Goal: Information Seeking & Learning: Learn about a topic

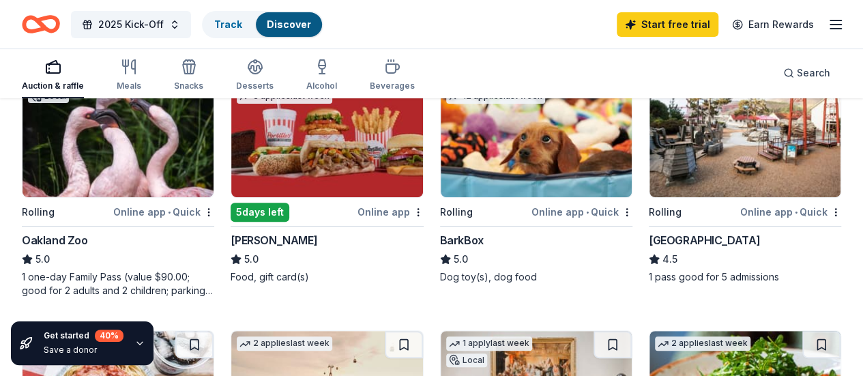
scroll to position [205, 0]
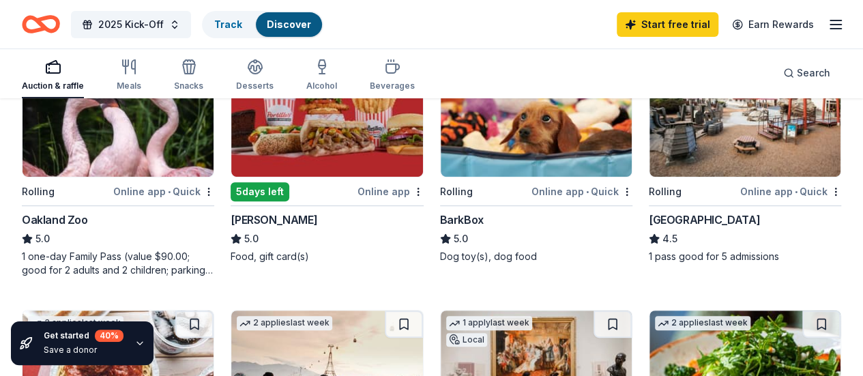
click at [117, 133] on img at bounding box center [118, 112] width 191 height 130
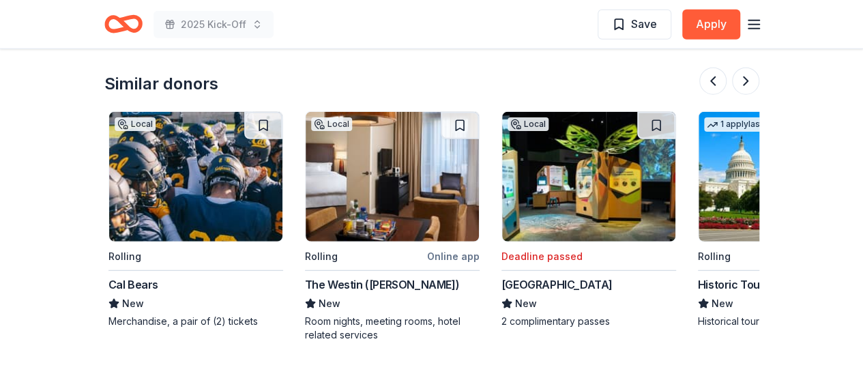
scroll to position [1774, 0]
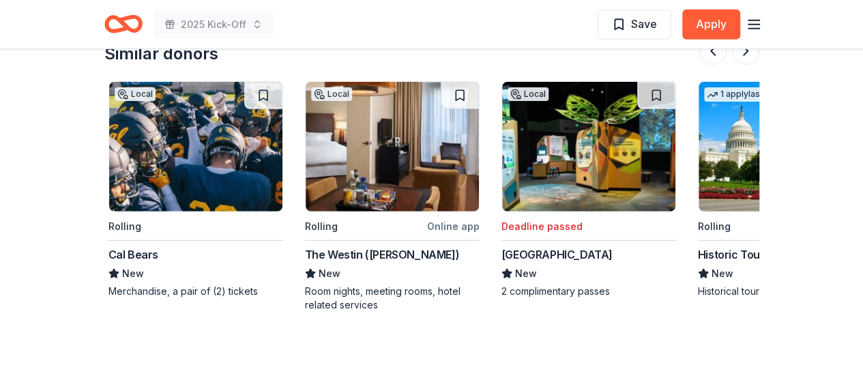
click at [190, 179] on img at bounding box center [195, 147] width 173 height 130
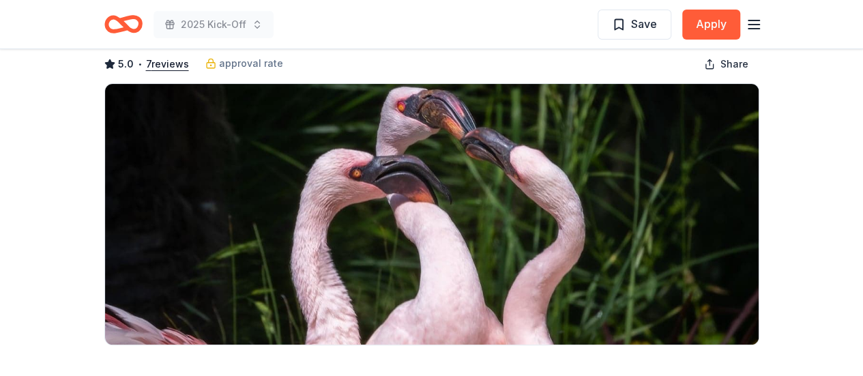
scroll to position [0, 0]
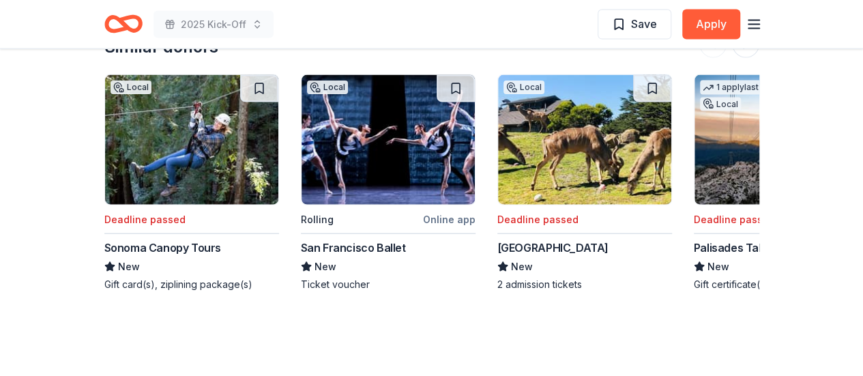
scroll to position [1501, 0]
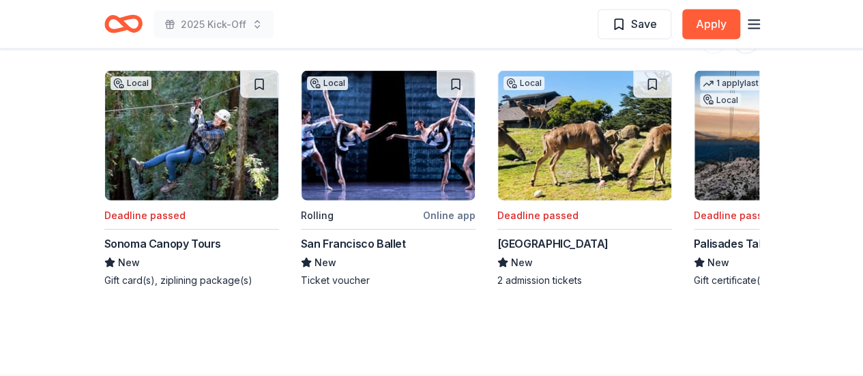
click at [166, 166] on img at bounding box center [191, 136] width 173 height 130
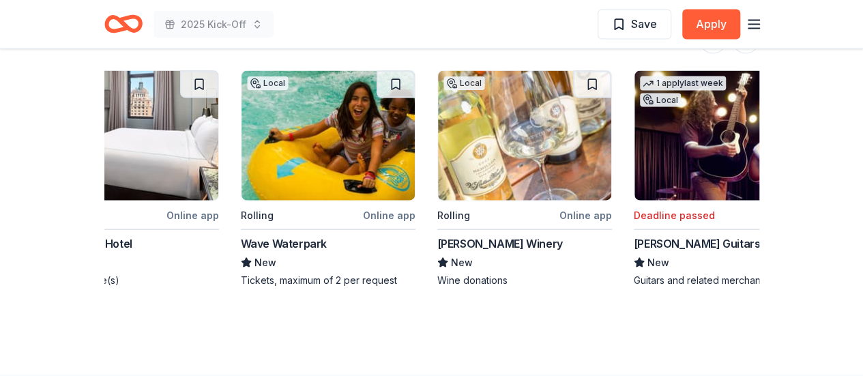
scroll to position [0, 1288]
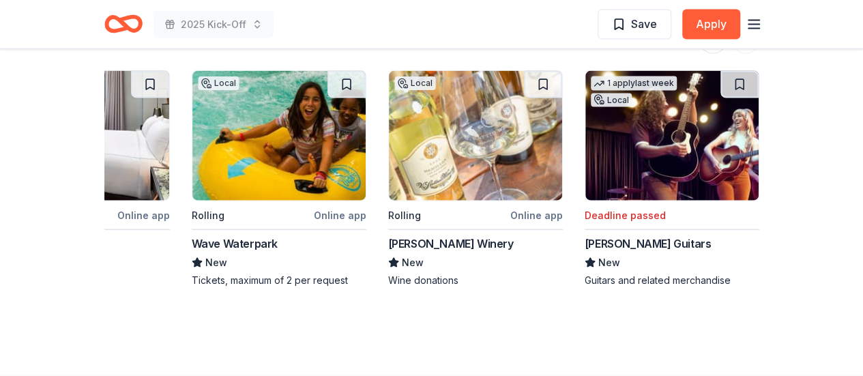
click at [287, 168] on img at bounding box center [278, 136] width 173 height 130
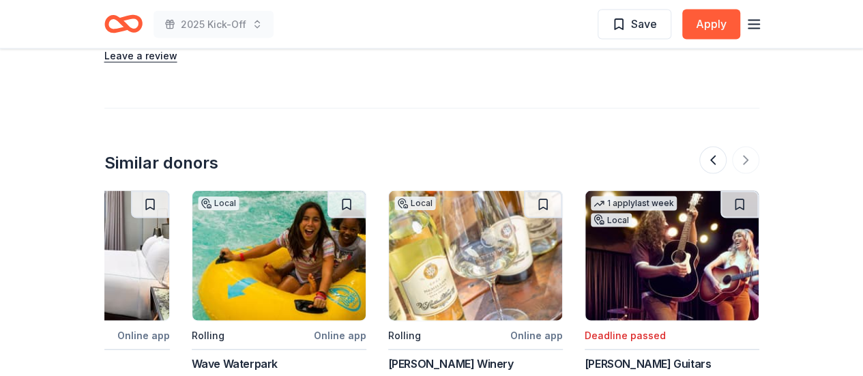
scroll to position [1433, 0]
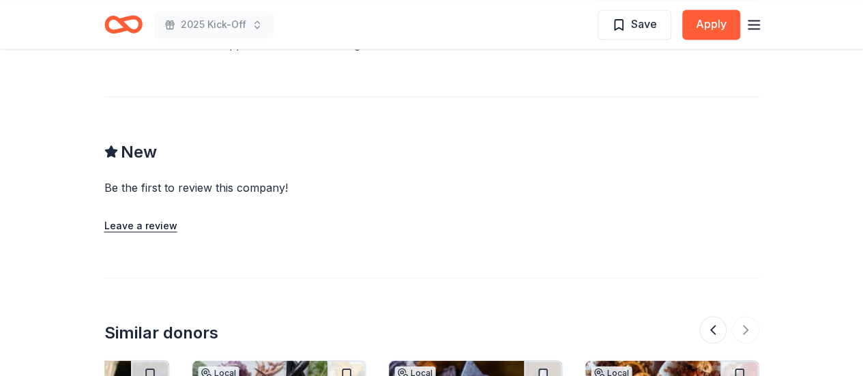
scroll to position [1433, 0]
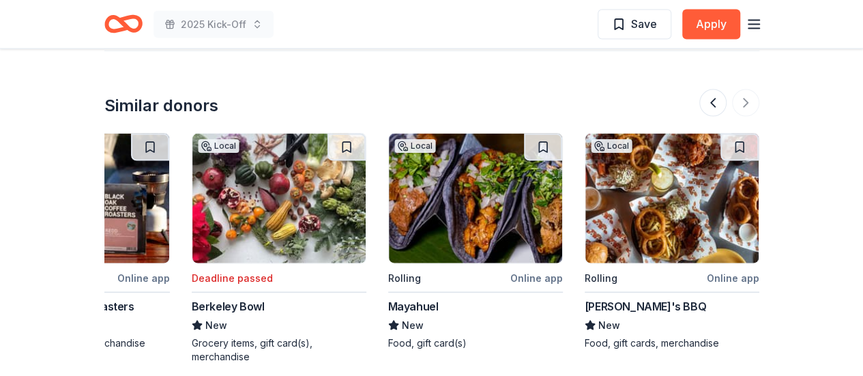
click at [714, 99] on button at bounding box center [712, 102] width 27 height 27
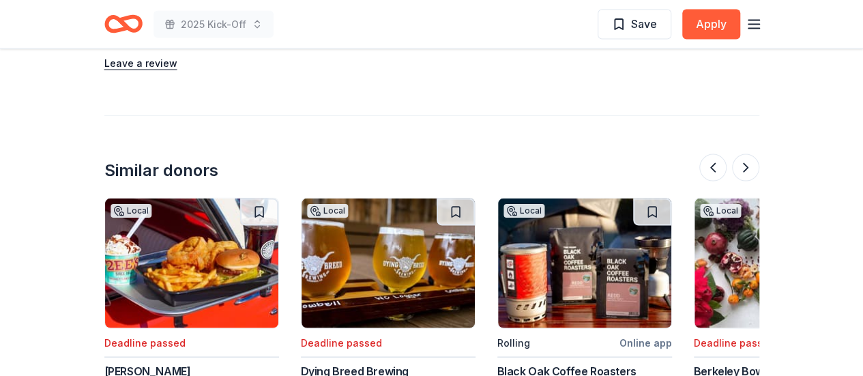
scroll to position [1331, 0]
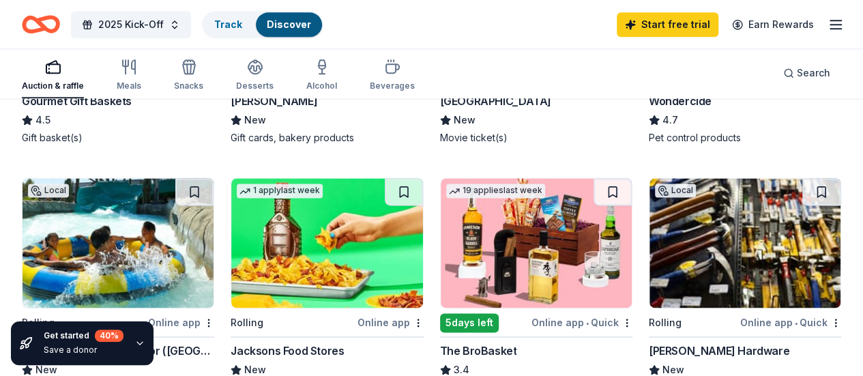
scroll to position [768, 0]
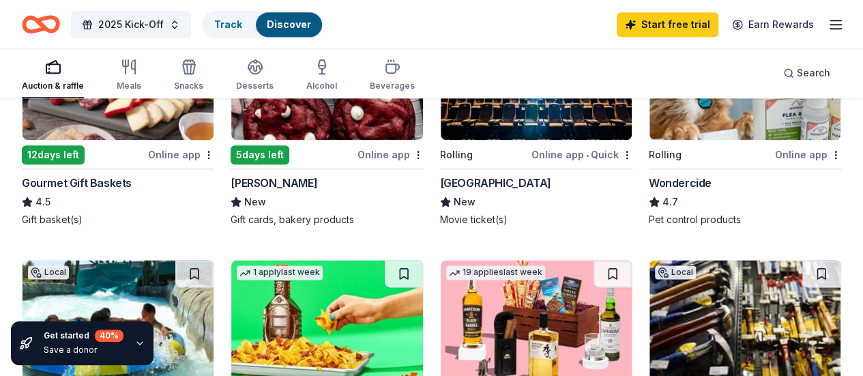
click at [203, 77] on div "Snacks" at bounding box center [188, 75] width 29 height 33
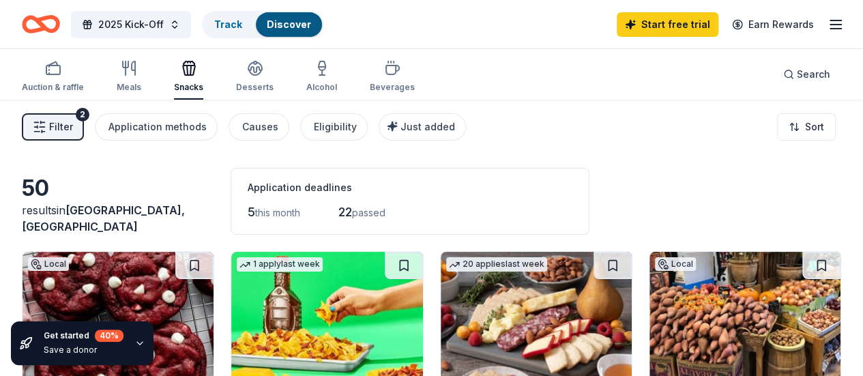
click at [137, 73] on icon "button" at bounding box center [129, 68] width 16 height 16
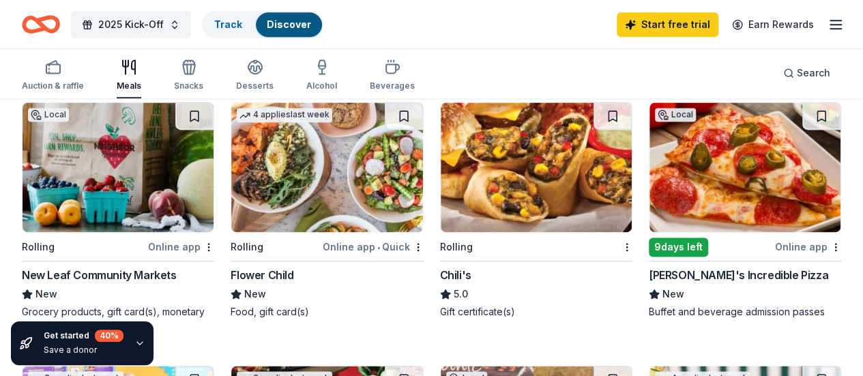
scroll to position [778, 0]
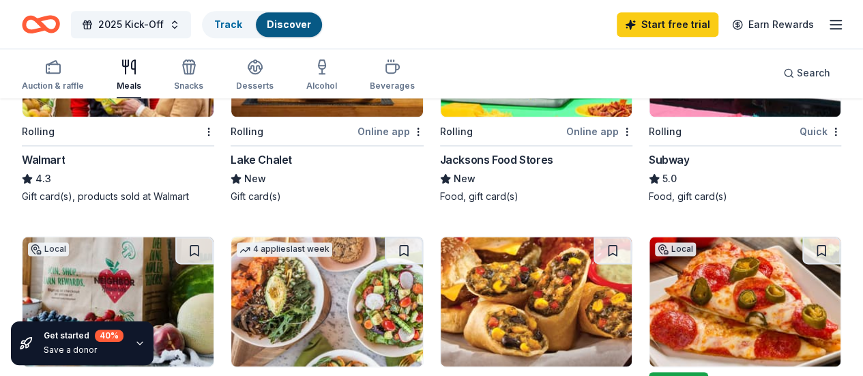
drag, startPoint x: 202, startPoint y: 82, endPoint x: 210, endPoint y: 79, distance: 8.6
click at [202, 81] on div "Snacks" at bounding box center [188, 86] width 29 height 11
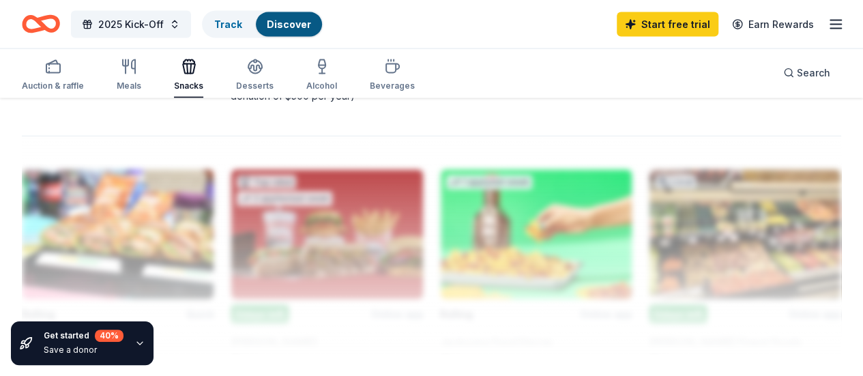
scroll to position [1337, 0]
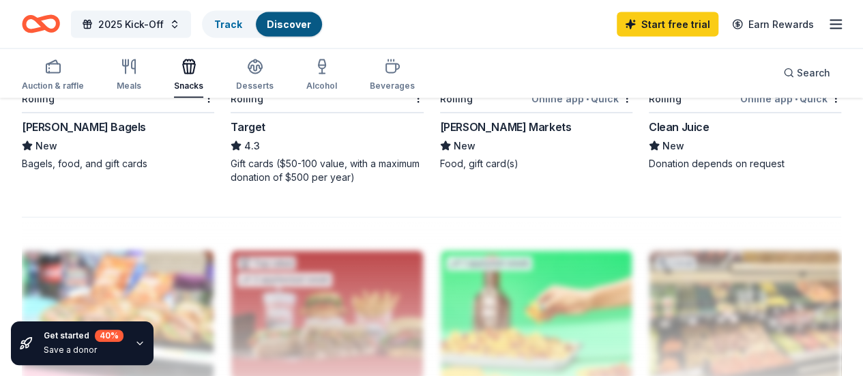
click at [250, 74] on div "button" at bounding box center [255, 67] width 38 height 16
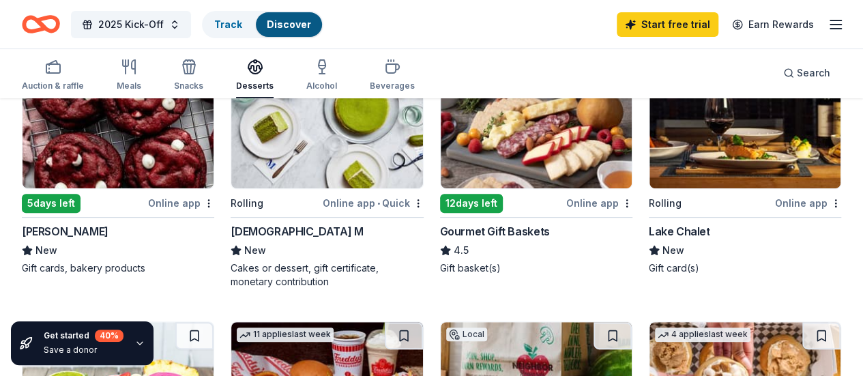
scroll to position [177, 0]
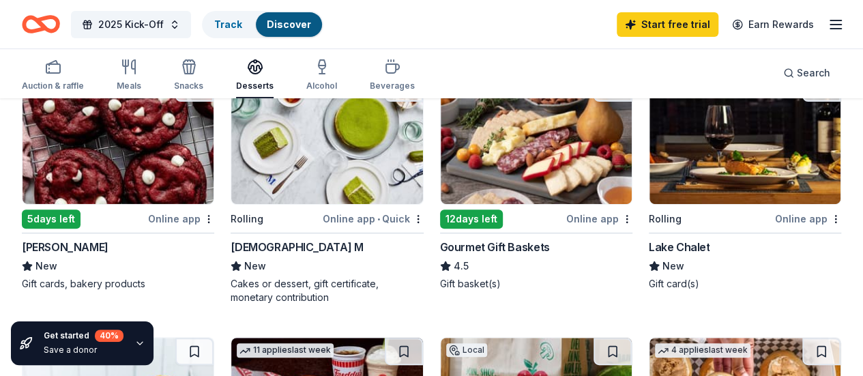
click at [327, 71] on icon "button" at bounding box center [322, 67] width 16 height 16
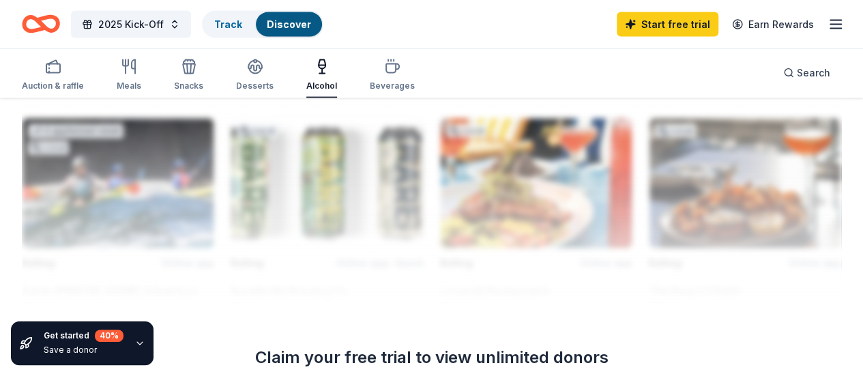
scroll to position [1474, 0]
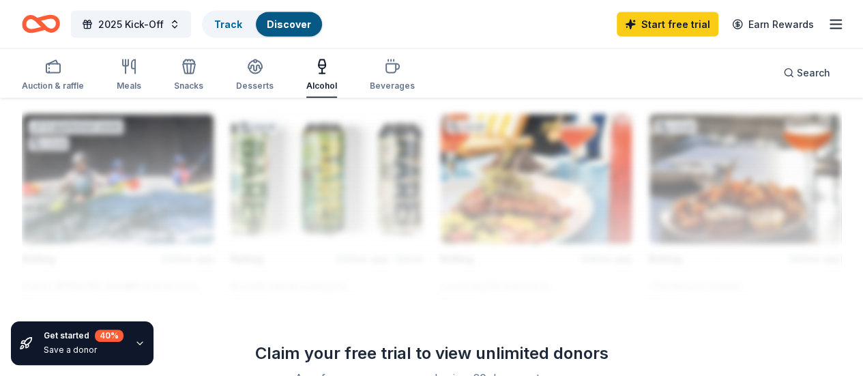
click at [393, 72] on icon "button" at bounding box center [392, 67] width 16 height 16
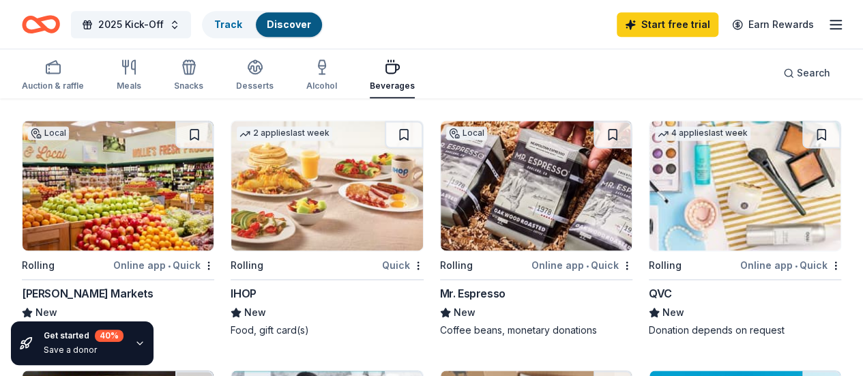
scroll to position [955, 0]
